Goal: Task Accomplishment & Management: Manage account settings

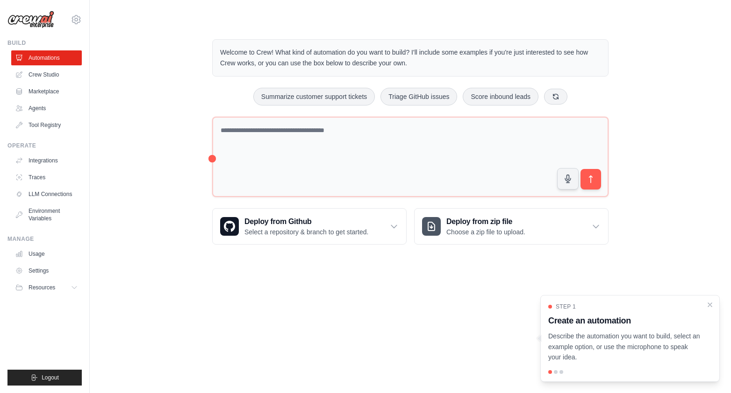
click at [556, 372] on div at bounding box center [556, 373] width 4 height 4
click at [43, 73] on link "Crew Studio" at bounding box center [47, 74] width 71 height 15
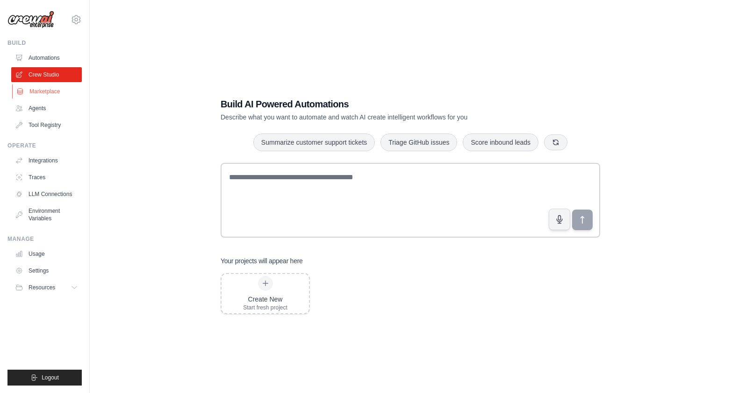
click at [38, 96] on link "Marketplace" at bounding box center [47, 91] width 71 height 15
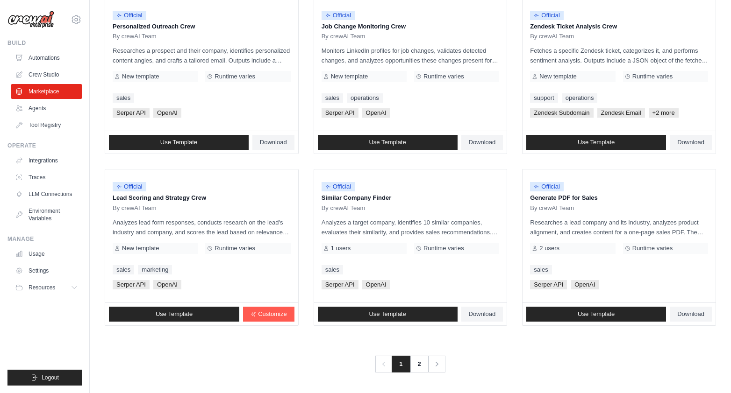
scroll to position [469, 0]
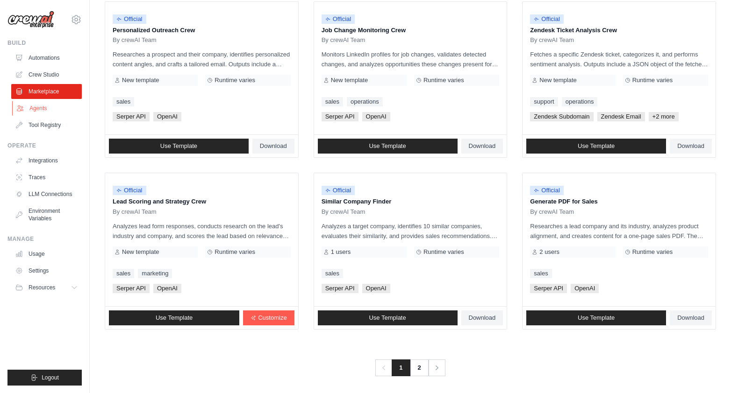
click at [38, 108] on link "Agents" at bounding box center [47, 108] width 71 height 15
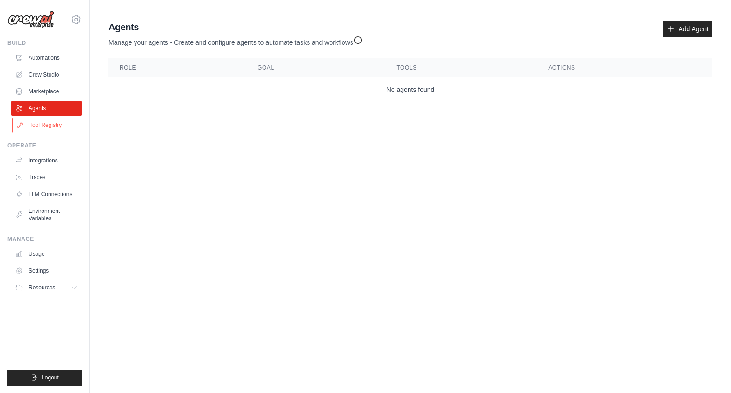
click at [44, 128] on link "Tool Registry" at bounding box center [47, 125] width 71 height 15
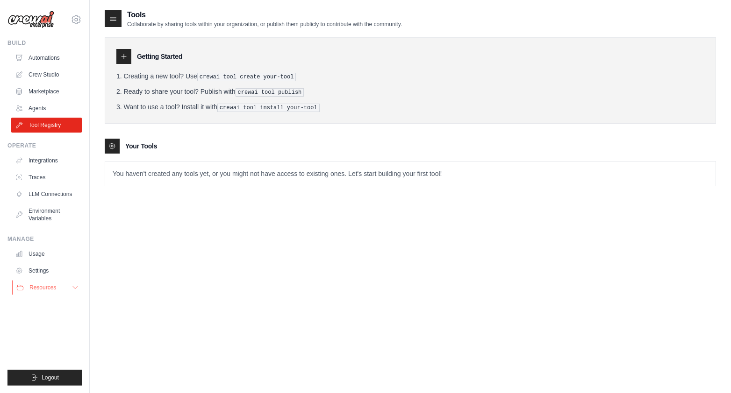
click at [77, 288] on icon at bounding box center [74, 287] width 7 height 7
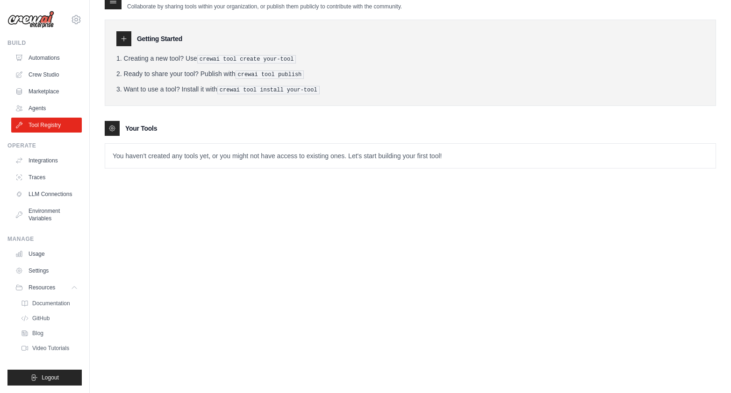
scroll to position [19, 0]
click at [80, 18] on icon at bounding box center [76, 19] width 11 height 11
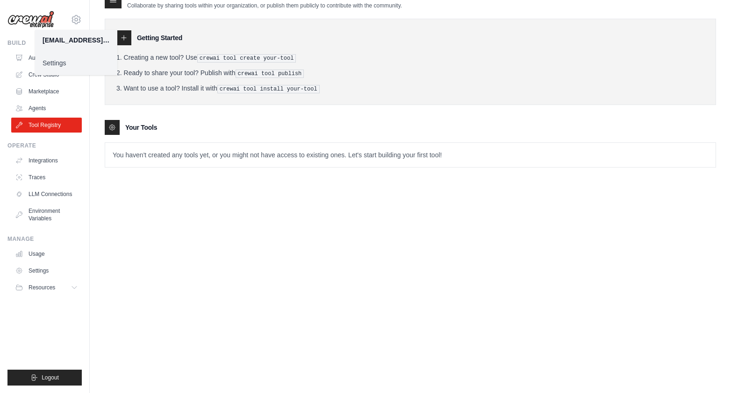
click at [52, 62] on link "Settings" at bounding box center [76, 63] width 82 height 17
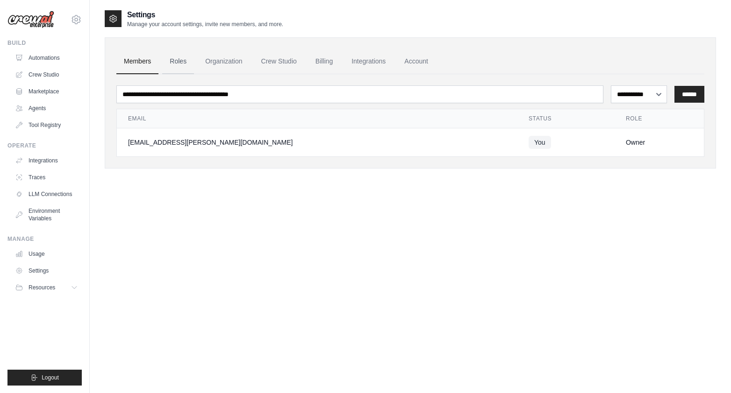
click at [174, 59] on link "Roles" at bounding box center [178, 61] width 32 height 25
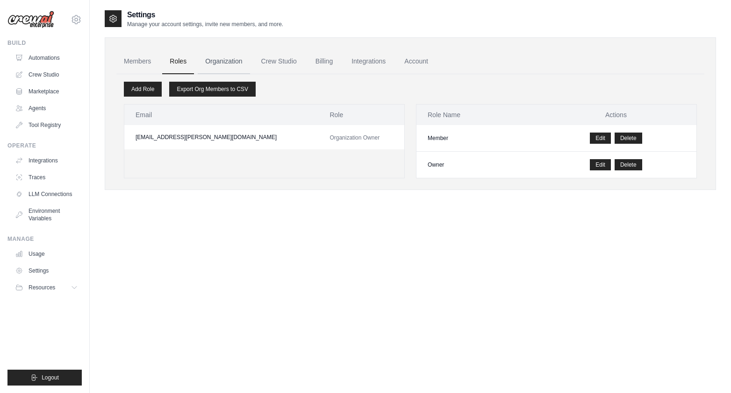
click at [230, 60] on link "Organization" at bounding box center [224, 61] width 52 height 25
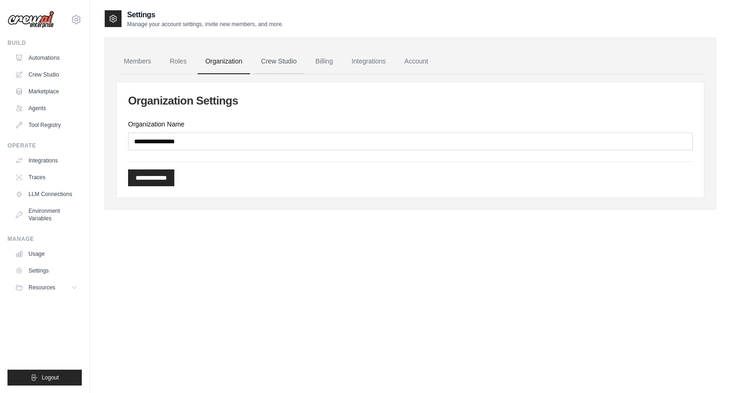
click at [276, 62] on link "Crew Studio" at bounding box center [279, 61] width 50 height 25
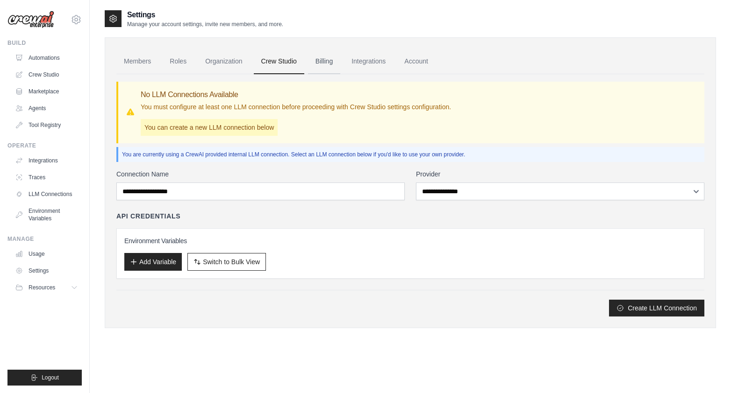
click at [325, 63] on link "Billing" at bounding box center [324, 61] width 32 height 25
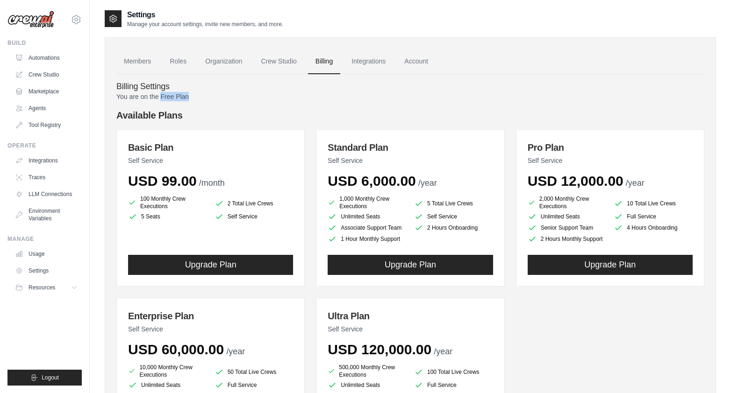
drag, startPoint x: 189, startPoint y: 97, endPoint x: 160, endPoint y: 95, distance: 29.0
click at [160, 95] on p "You are on the Free Plan" at bounding box center [410, 96] width 588 height 9
copy p "Free Plan"
click at [35, 60] on link "Automations" at bounding box center [47, 57] width 71 height 15
